Goal: Complete application form

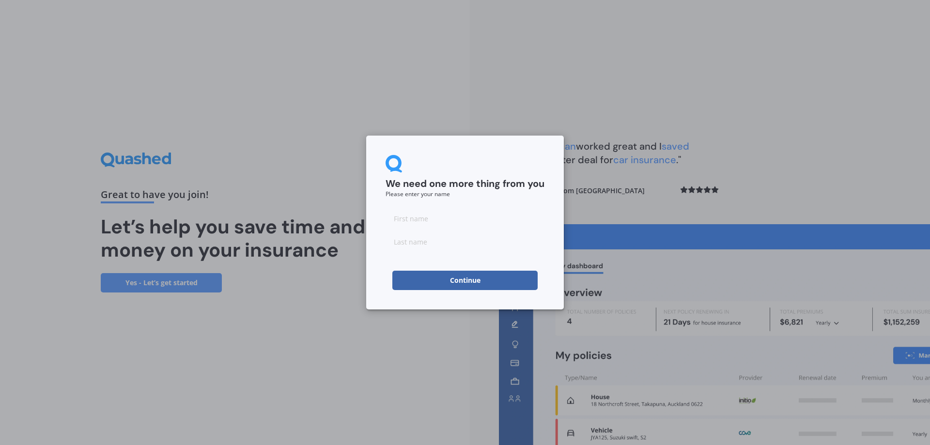
click at [444, 218] on input at bounding box center [465, 218] width 159 height 19
type input "[PERSON_NAME]"
click at [436, 241] on input at bounding box center [465, 241] width 159 height 19
type input "[PERSON_NAME]"
click at [448, 283] on button "Continue" at bounding box center [464, 280] width 145 height 19
